Goal: Book appointment/travel/reservation

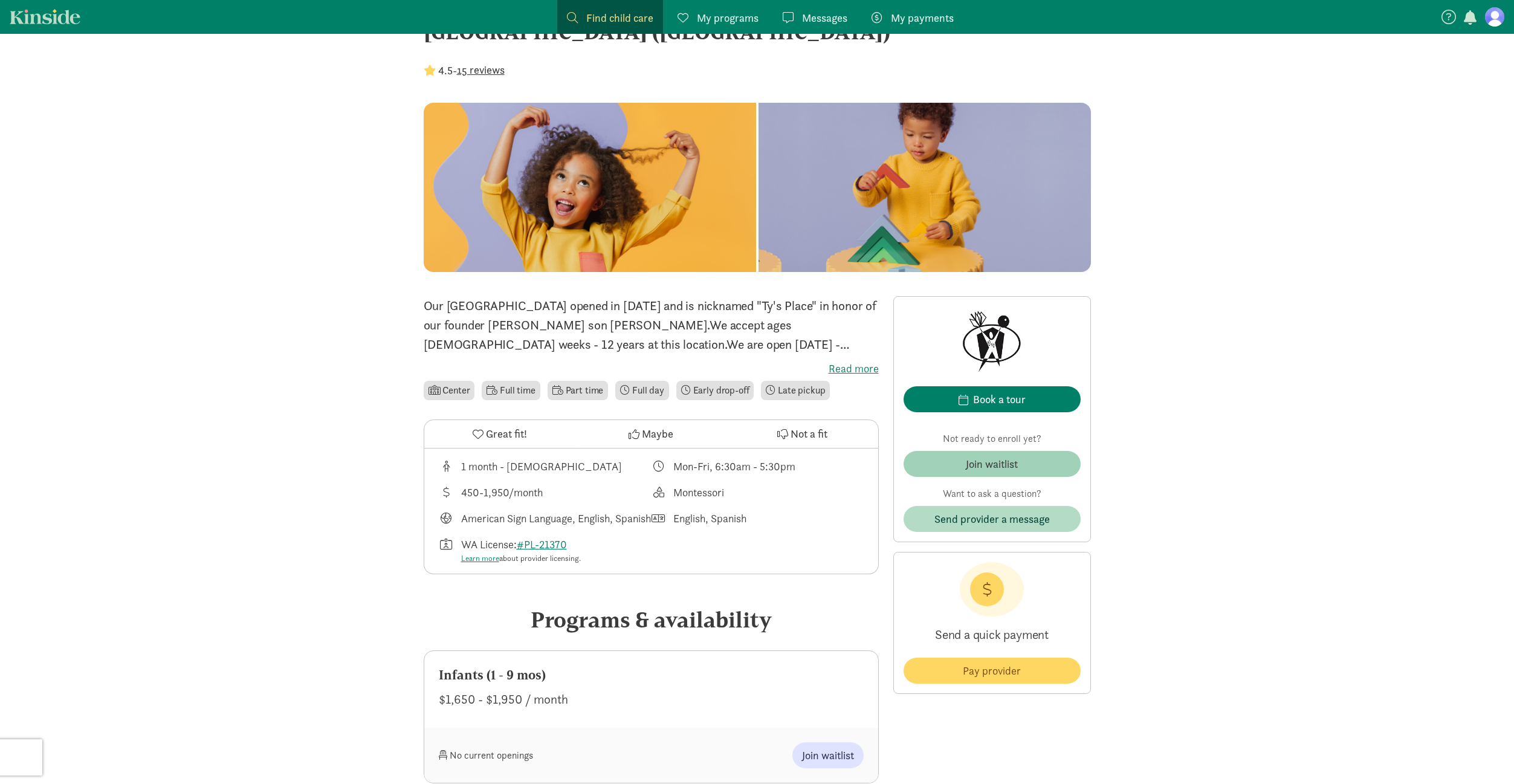
scroll to position [94, 0]
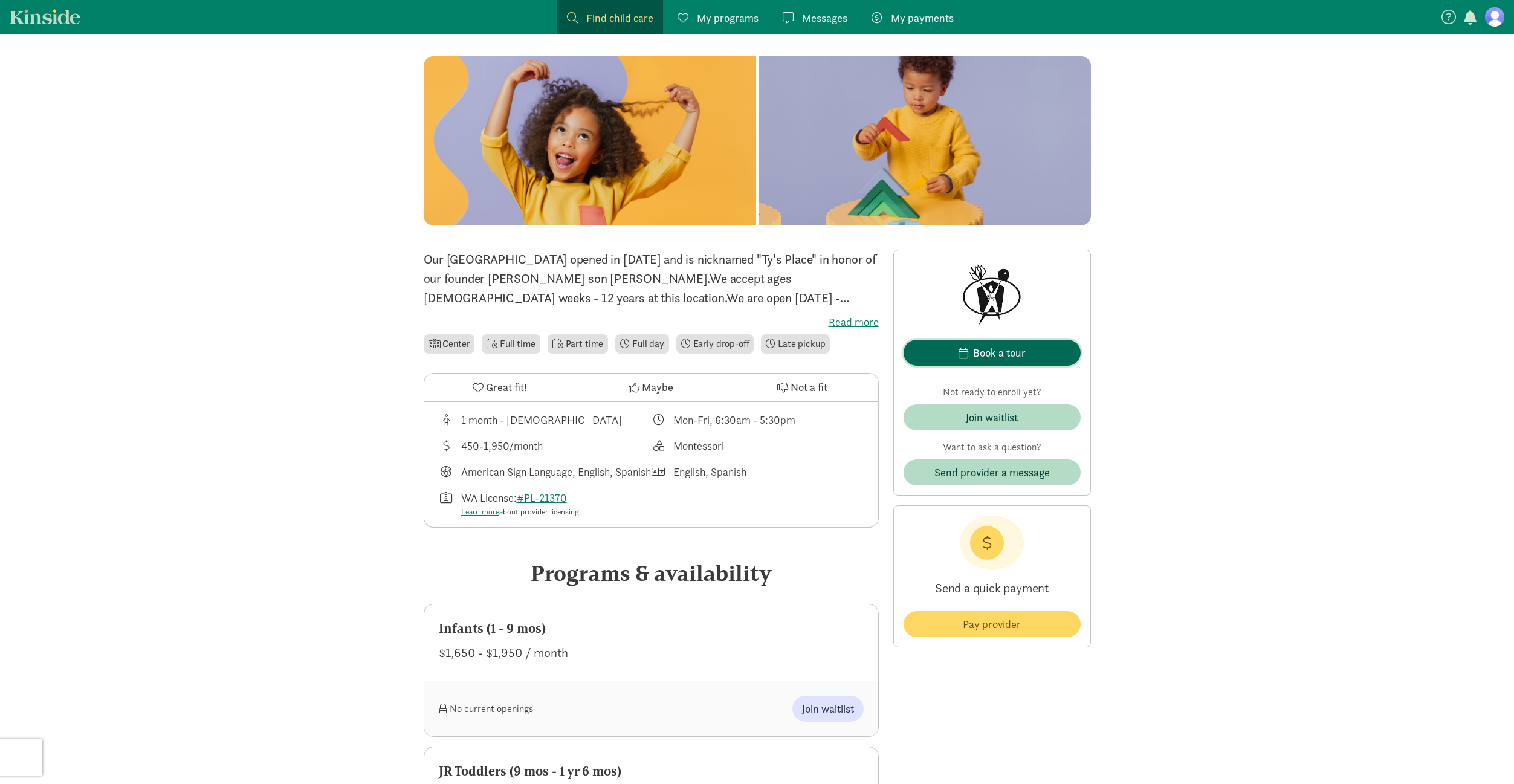
click at [985, 360] on div "Book a tour" at bounding box center [998, 353] width 53 height 16
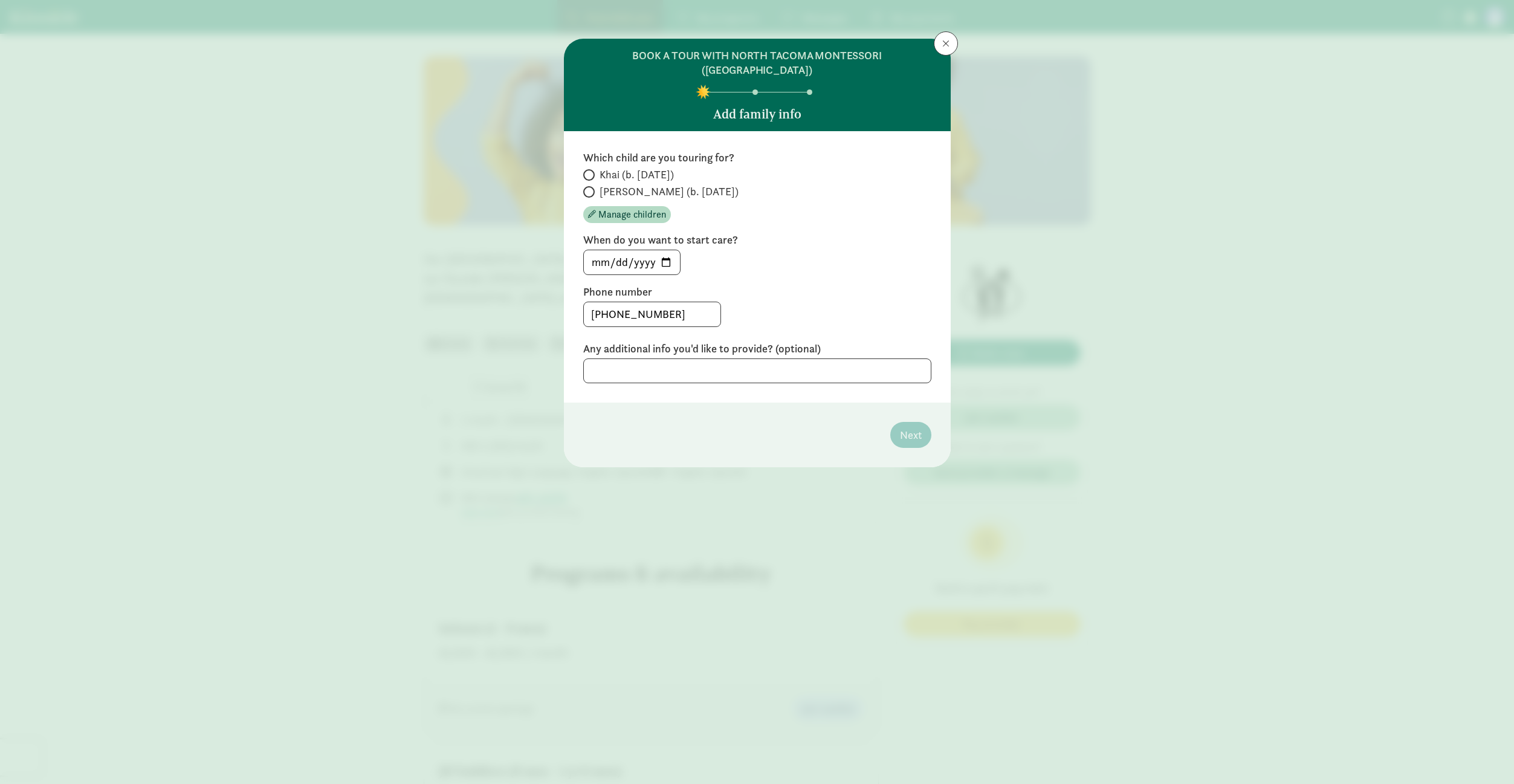
click at [592, 169] on span at bounding box center [589, 175] width 12 height 12
click at [591, 171] on input "Khai (b. [DATE])" at bounding box center [587, 175] width 8 height 8
radio input "true"
click at [592, 186] on span at bounding box center [589, 192] width 12 height 12
click at [591, 188] on input "[PERSON_NAME] (b. [DATE])" at bounding box center [587, 192] width 8 height 8
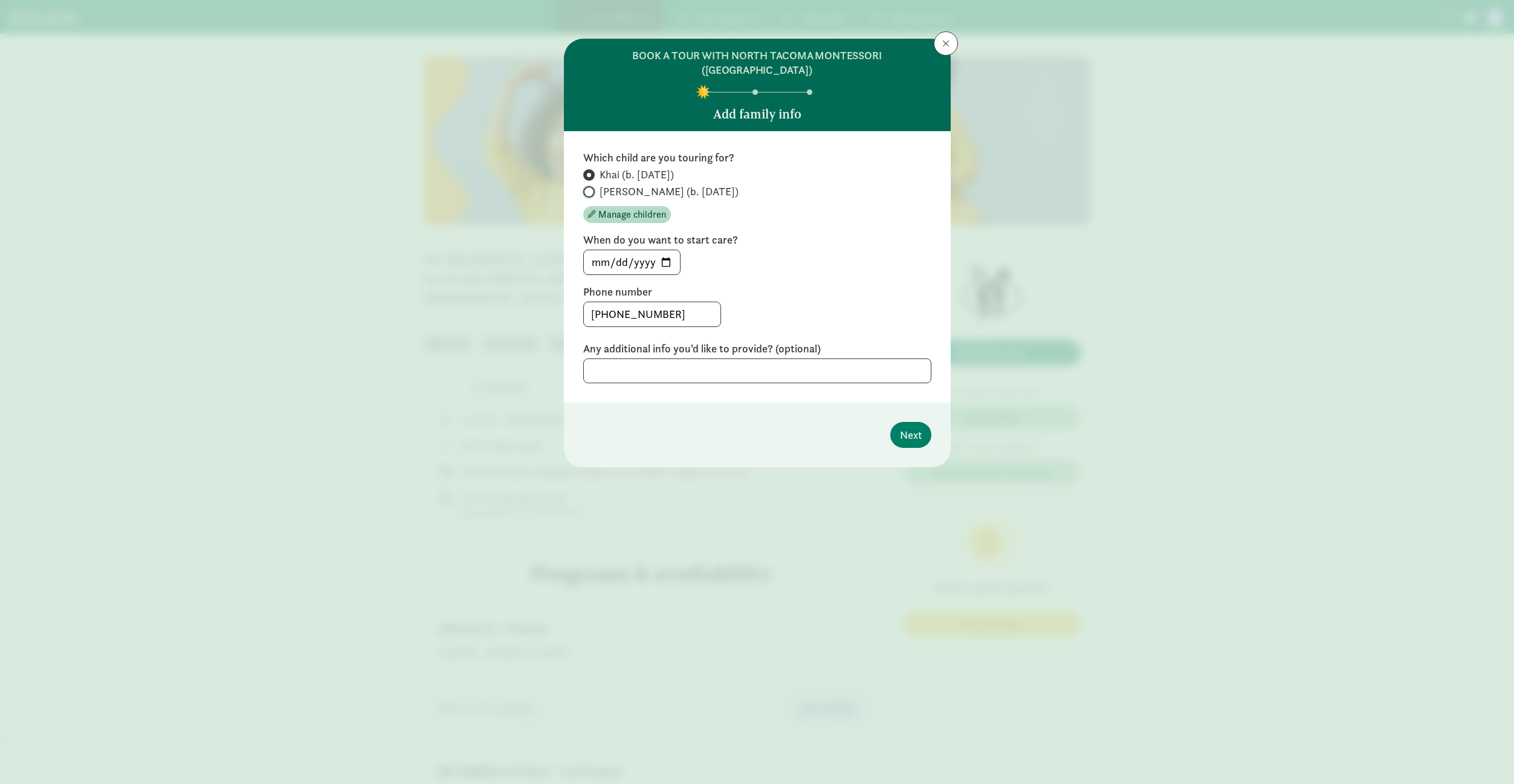
radio input "true"
radio input "false"
click at [592, 152] on div "Which child are you touring for? Khai (b. [DATE]) [PERSON_NAME] (b. [DATE]) Man…" at bounding box center [757, 186] width 348 height 72
click at [655, 361] on textarea at bounding box center [757, 370] width 348 height 24
type textarea "I have twin boys, I am seeking a new daycare for both"
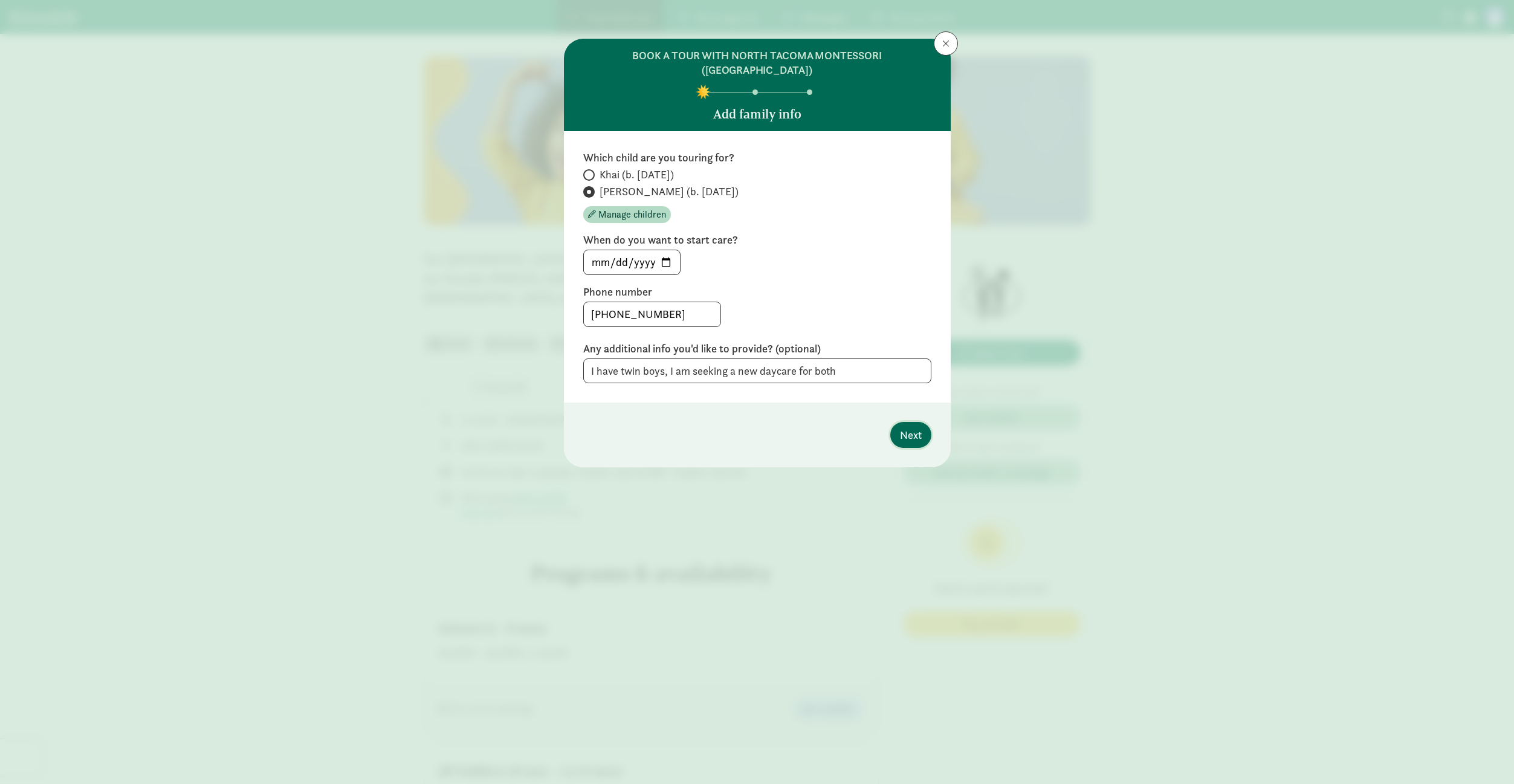
click at [922, 422] on button "Next" at bounding box center [910, 434] width 41 height 26
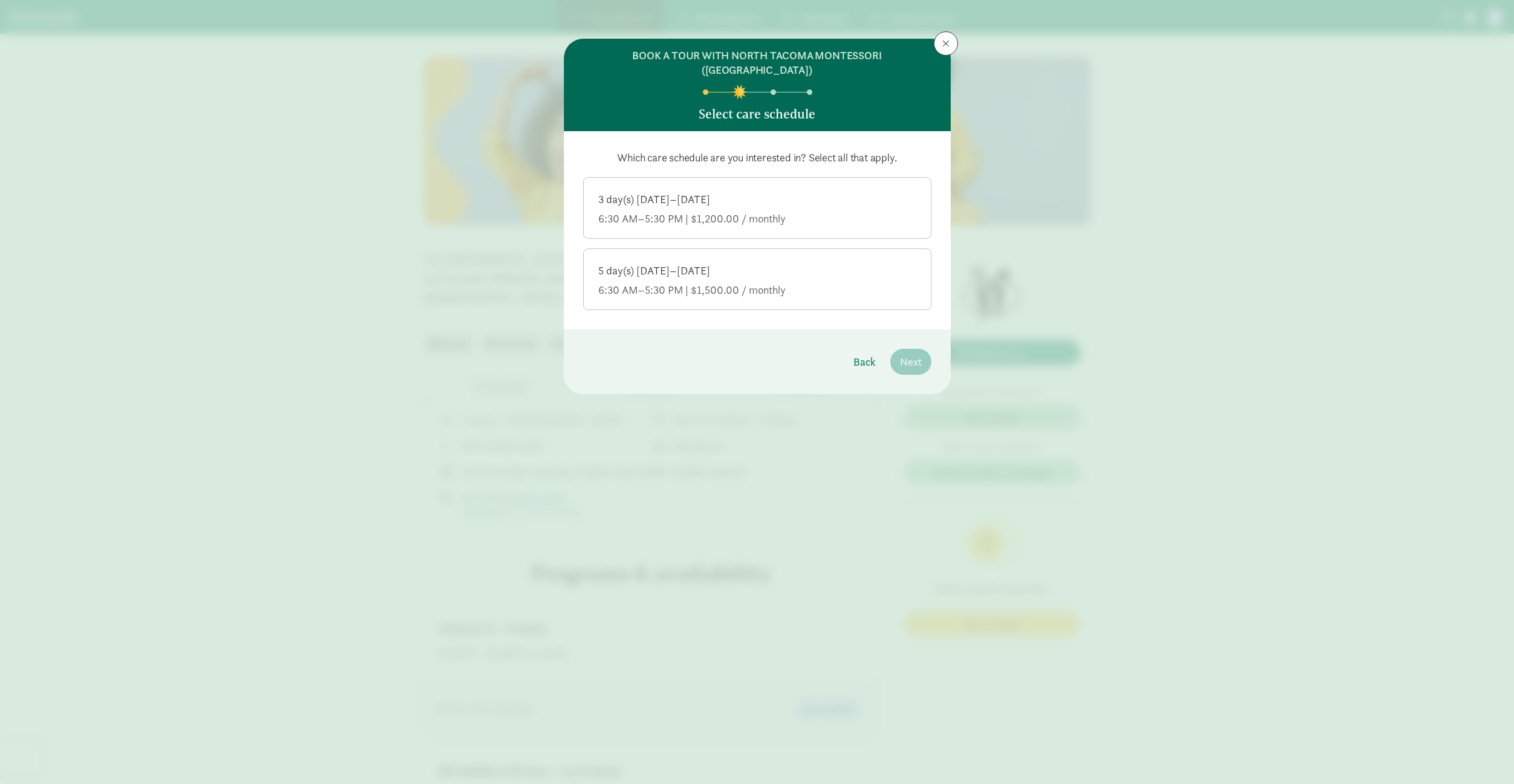
click at [828, 283] on div "6:30 AM–5:30 PM | $1,500.00 / monthly" at bounding box center [757, 290] width 318 height 15
click at [0, 0] on input "5 day(s) [DATE]–[DATE] 6:30 AM–5:30 PM | $1,500.00 / monthly" at bounding box center [0, 0] width 0 height 0
click at [909, 354] on span "Next" at bounding box center [910, 362] width 21 height 16
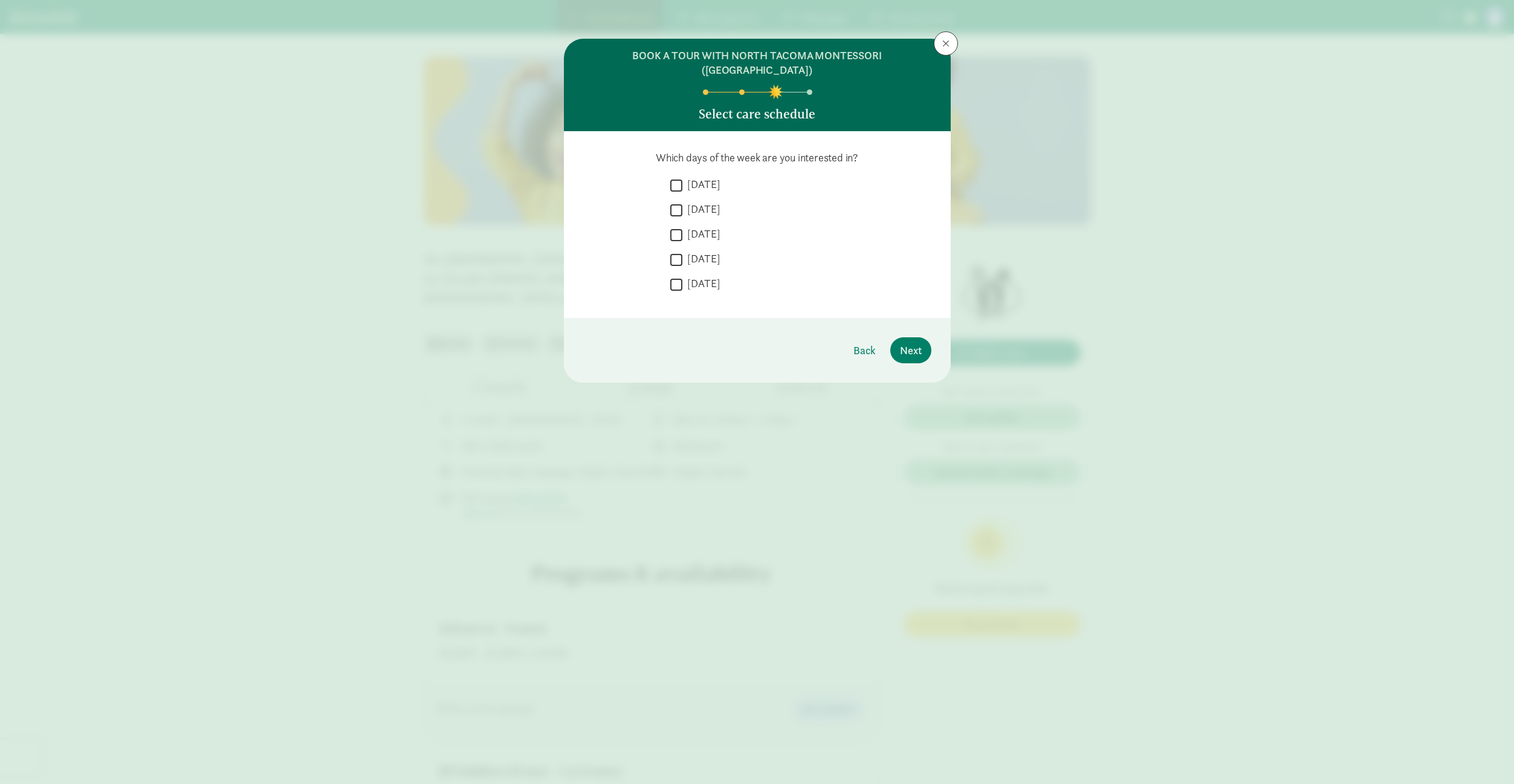
click at [695, 177] on label "[DATE]" at bounding box center [700, 184] width 38 height 15
click at [682, 177] on input "[DATE]" at bounding box center [676, 185] width 12 height 16
checkbox input "true"
click at [695, 202] on label "[DATE]" at bounding box center [700, 209] width 38 height 15
click at [682, 202] on input "[DATE]" at bounding box center [676, 210] width 12 height 16
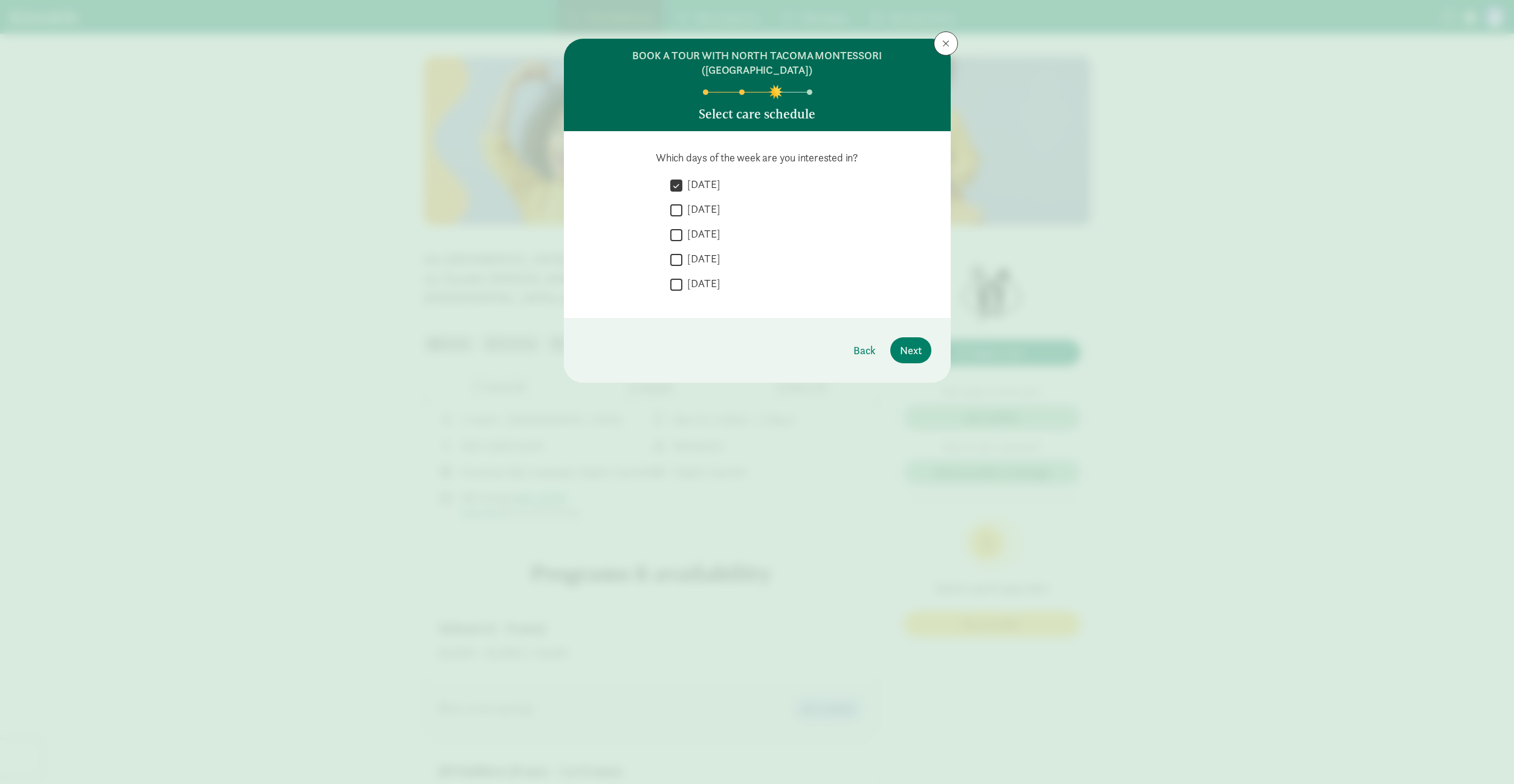
checkbox input "true"
click at [695, 226] on label "[DATE]" at bounding box center [700, 234] width 38 height 15
click at [682, 226] on input "[DATE]" at bounding box center [676, 234] width 12 height 16
checkbox input "true"
click at [695, 251] on label "[DATE]" at bounding box center [700, 259] width 38 height 15
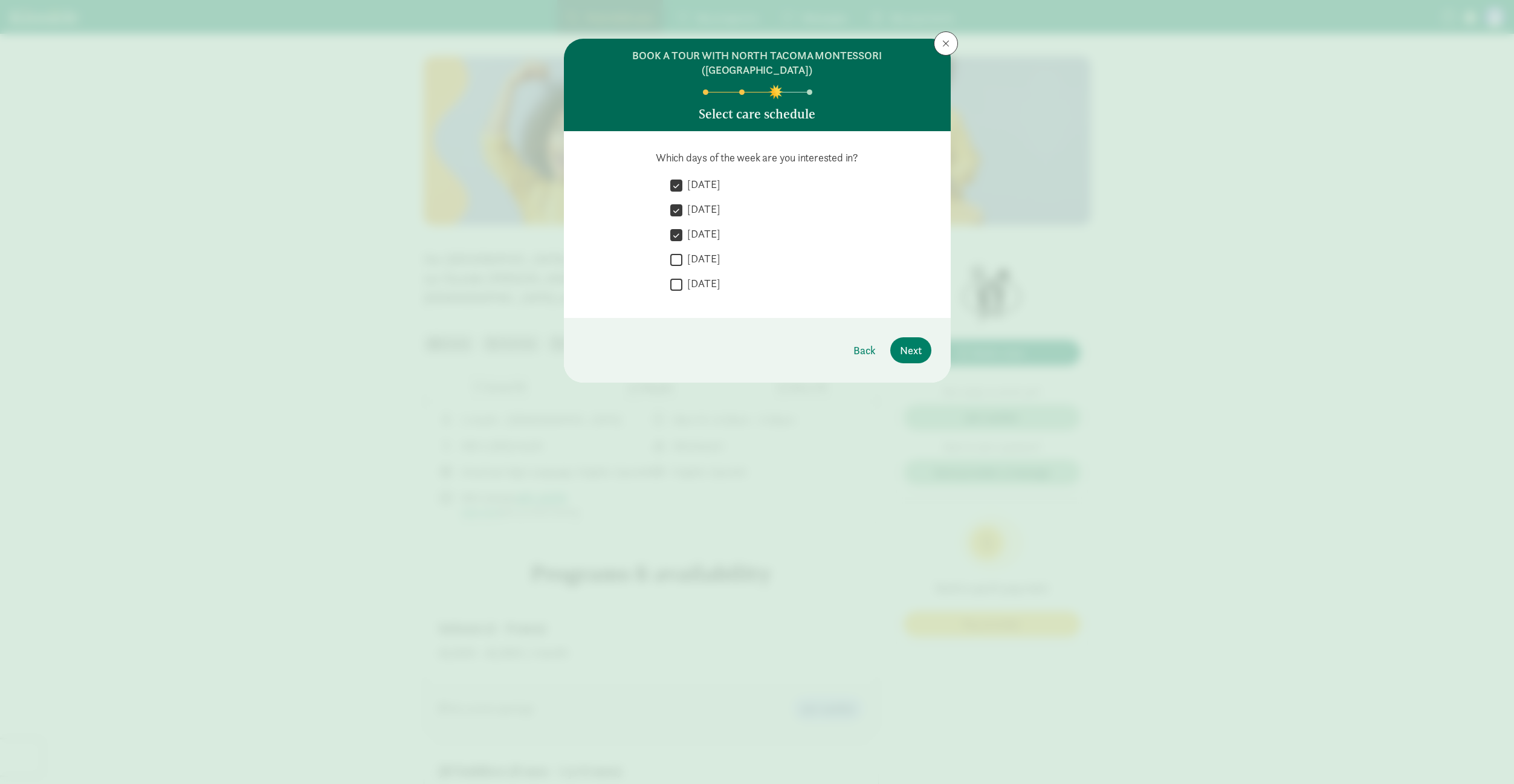
click at [682, 251] on input "[DATE]" at bounding box center [676, 260] width 12 height 16
checkbox input "true"
click at [692, 276] on label "[DATE]" at bounding box center [700, 283] width 38 height 15
click at [682, 276] on input "[DATE]" at bounding box center [676, 284] width 12 height 16
checkbox input "true"
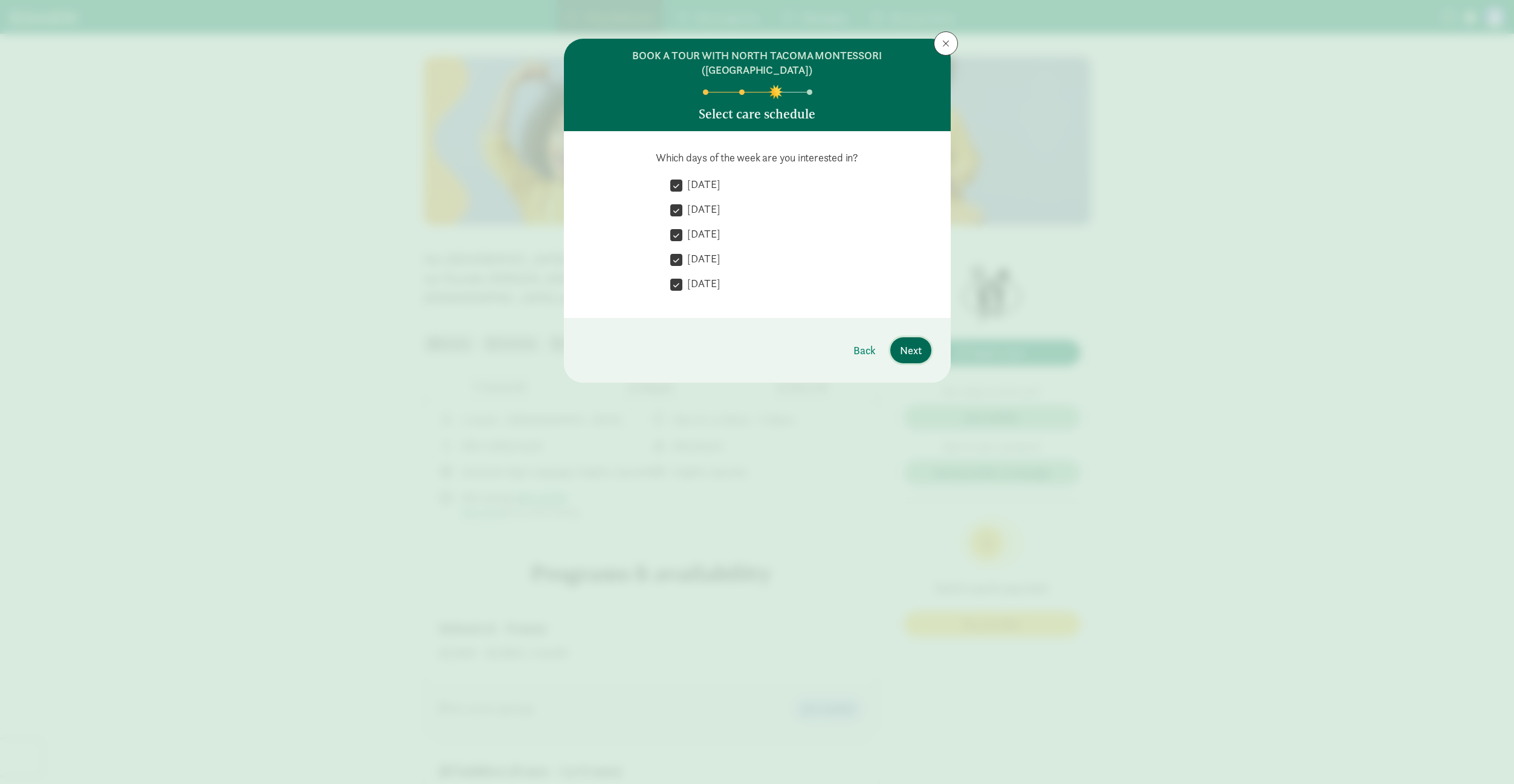
click at [915, 342] on span "Next" at bounding box center [910, 350] width 21 height 16
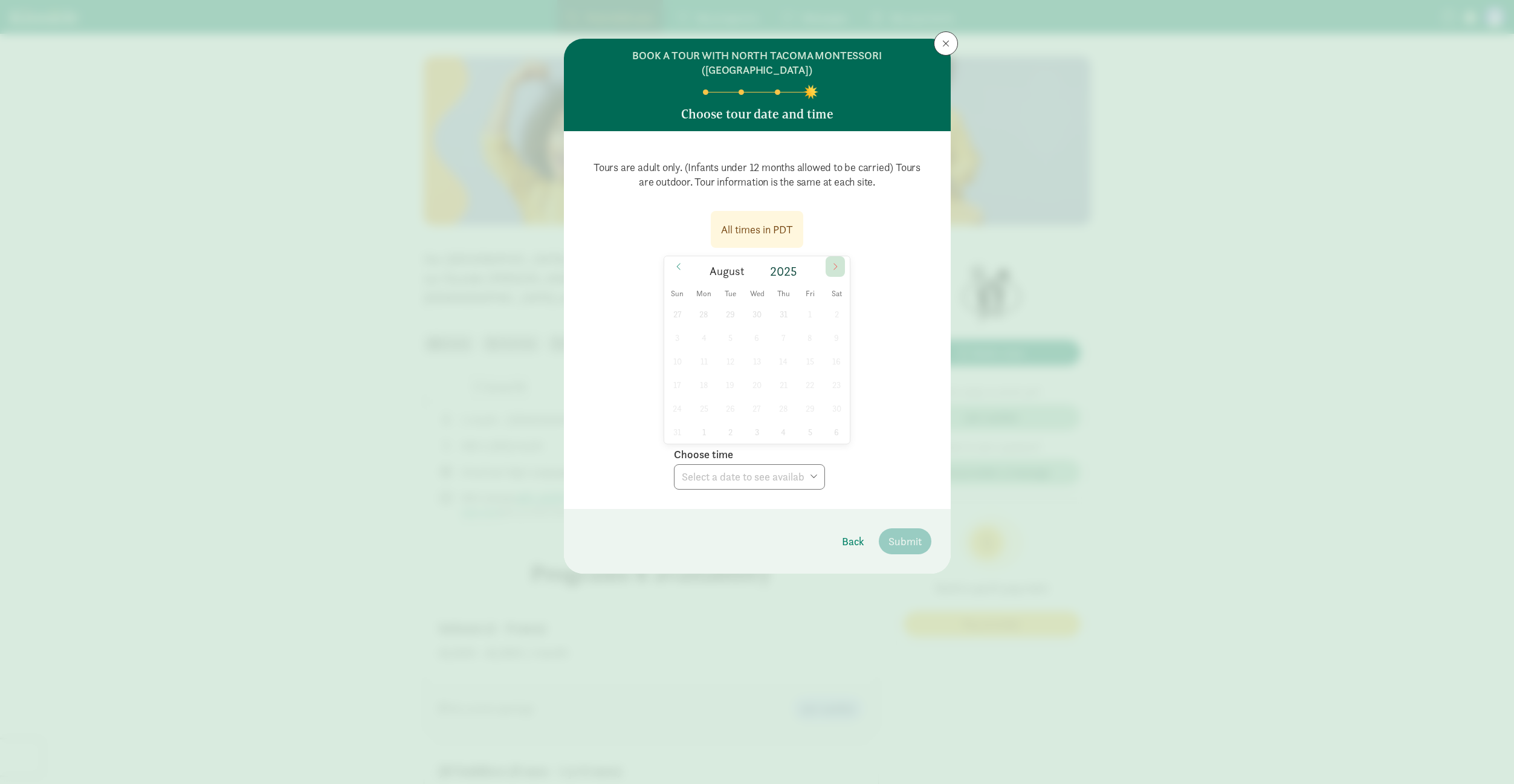
click at [832, 263] on icon at bounding box center [835, 266] width 7 height 8
click at [836, 263] on icon at bounding box center [835, 266] width 4 height 7
click at [832, 263] on icon at bounding box center [835, 266] width 7 height 8
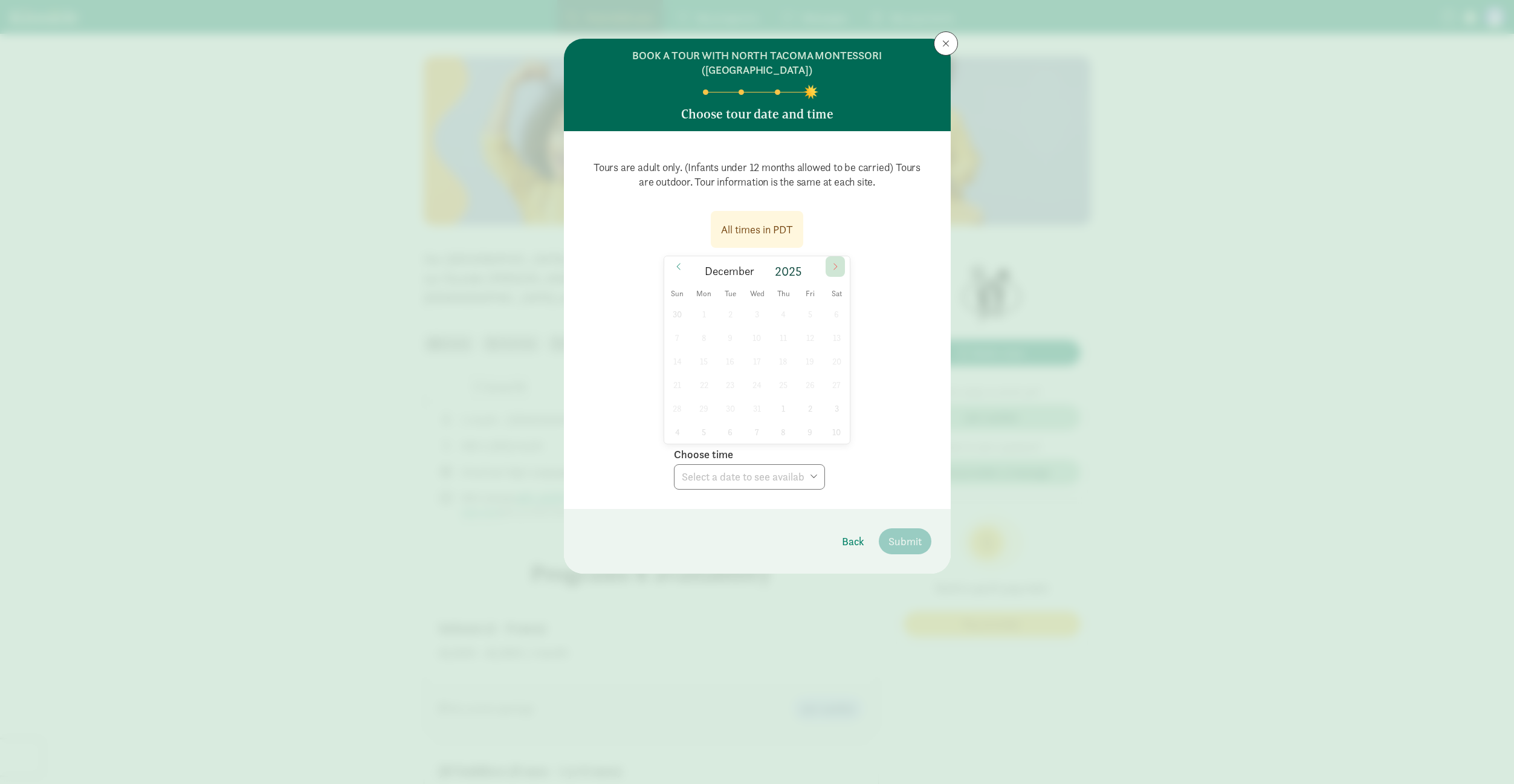
type input "2026"
click at [945, 46] on span at bounding box center [946, 43] width 7 height 10
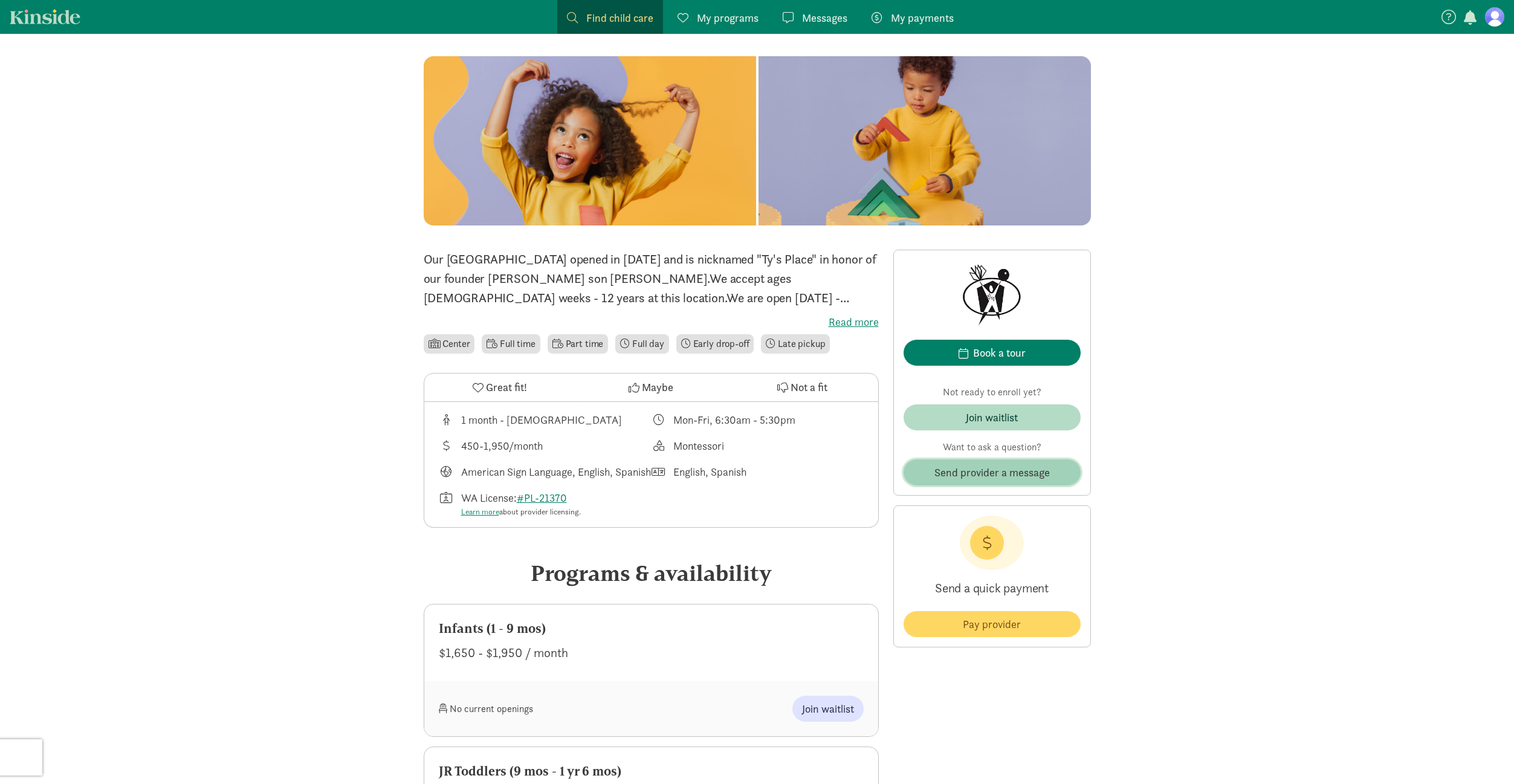
click at [989, 477] on span "Send provider a message" at bounding box center [992, 472] width 115 height 16
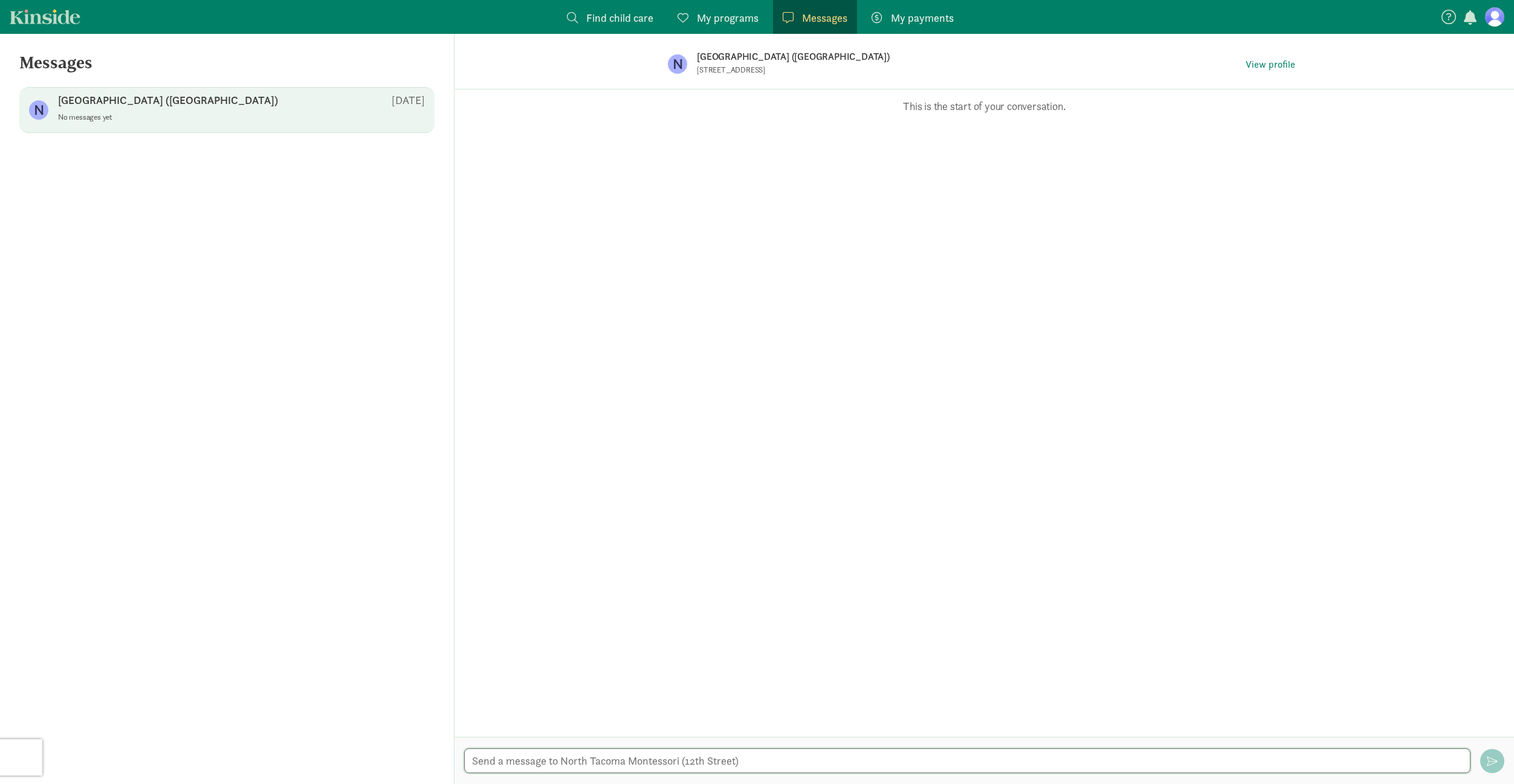
click at [695, 771] on textarea at bounding box center [967, 760] width 1007 height 24
paste textarea "I have twin boys, I am seeking a new daycare for both"
type textarea "I have twin boys, I am seeking a new daycare for both - I am trying to sign up …"
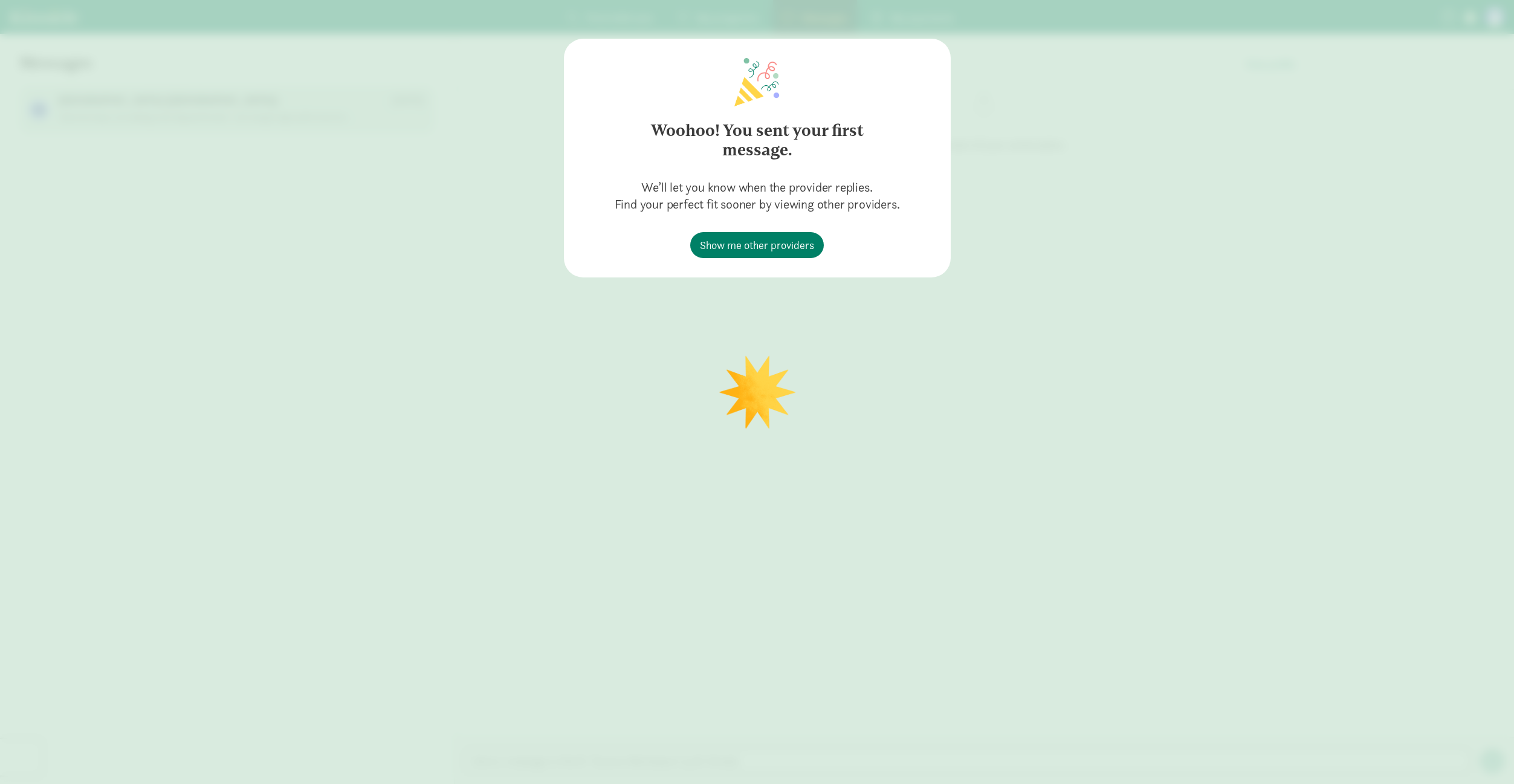
click at [1498, 761] on div "Woohoo! You sent your first message. We’ll let you know when the provider repli…" at bounding box center [757, 392] width 1514 height 784
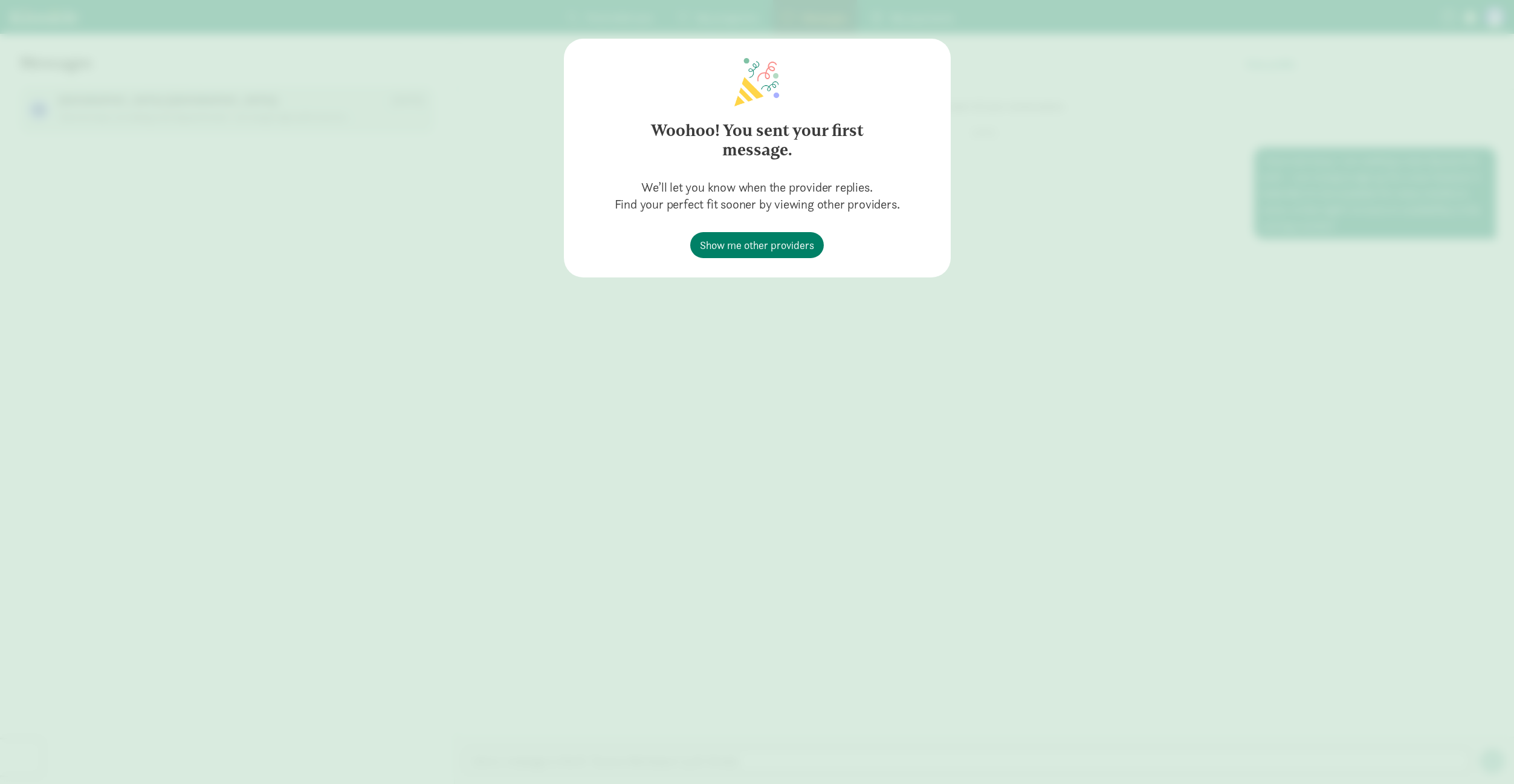
click at [925, 273] on div "Woohoo! You sent your first message. We’ll let you know when the provider repli…" at bounding box center [757, 158] width 387 height 239
click at [1058, 251] on div "Woohoo! You sent your first message. We’ll let you know when the provider repli…" at bounding box center [757, 392] width 1514 height 784
